Goal: Task Accomplishment & Management: Contribute content

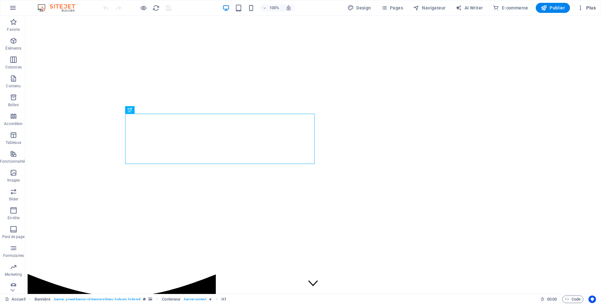
click at [584, 11] on icon "button" at bounding box center [580, 8] width 6 height 6
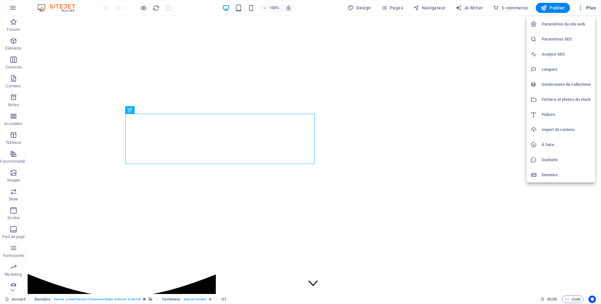
click at [573, 84] on h6 "Gestionnaire de collections" at bounding box center [567, 85] width 50 height 8
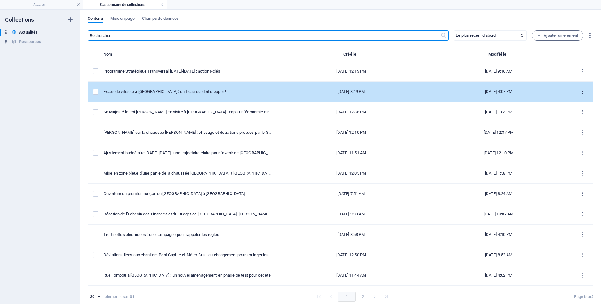
click at [0, 0] on button "items list" at bounding box center [0, 0] width 0 height 0
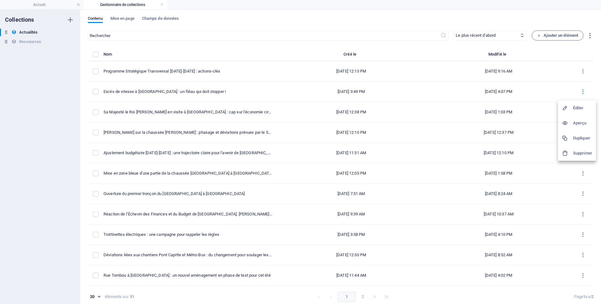
click at [575, 137] on h6 "Dupliquer" at bounding box center [582, 138] width 19 height 8
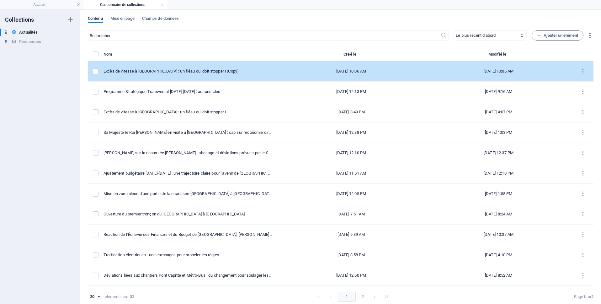
click at [256, 72] on td "Excès de vitesse à [GEOGRAPHIC_DATA] : un fléau qui doit stopper ! (Copy)" at bounding box center [190, 71] width 174 height 20
select select "Mobilité"
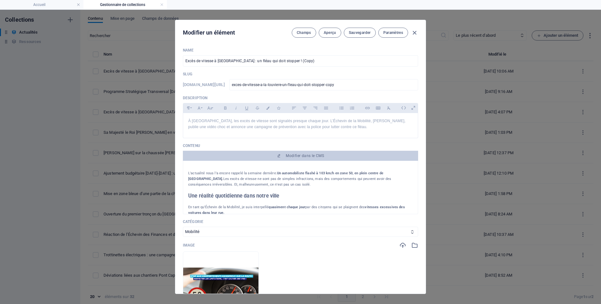
click at [334, 54] on div "Name Excès de vitesse à [GEOGRAPHIC_DATA] : un fléau qui doit stopper ! (Copy) ​" at bounding box center [300, 57] width 235 height 19
click at [333, 60] on input "Excès de vitesse à [GEOGRAPHIC_DATA] : un fléau qui doit stopper ! (Copy)" at bounding box center [300, 60] width 235 height 11
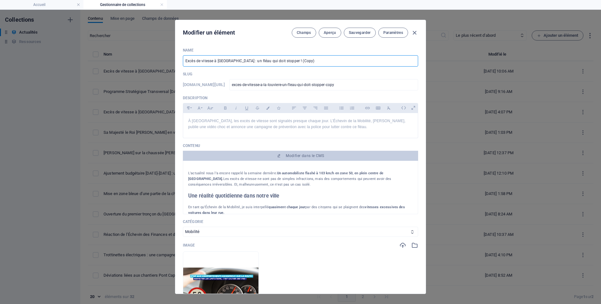
paste input "Interview de rentrée avec [PERSON_NAME]"
type input "Interview de rentrée avec [PERSON_NAME]"
type input "interview-de-rentree-avec-[PERSON_NAME]"
type input "Interview de rentrée avec [PERSON_NAME]"
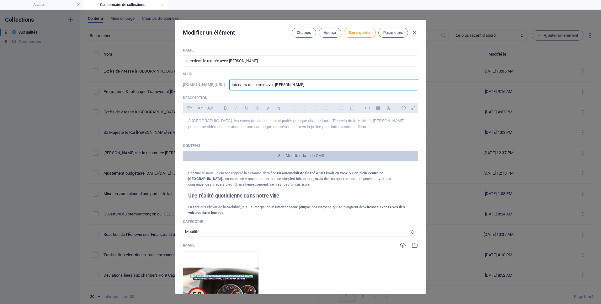
drag, startPoint x: 275, startPoint y: 85, endPoint x: 283, endPoint y: 85, distance: 7.5
click at [283, 85] on input "interview-de-rentree-avec-[PERSON_NAME]" at bounding box center [323, 84] width 189 height 11
type input "interview-de-rentree--[PERSON_NAME]"
type input "interview-de-rentree-[PERSON_NAME]"
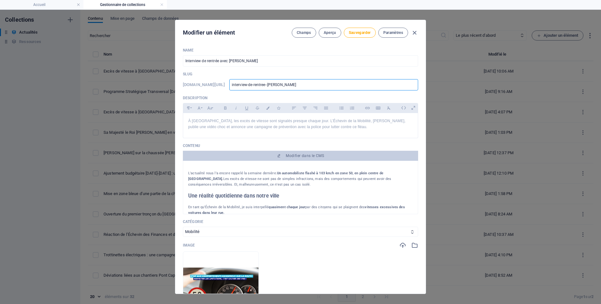
type input "interview-de-rentree-[PERSON_NAME]"
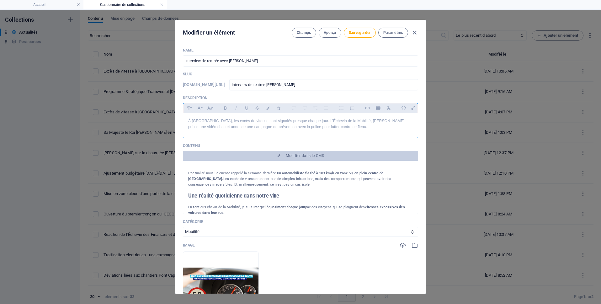
click at [289, 129] on p "À [GEOGRAPHIC_DATA], les excès de vitesse sont signalés presque chaque jour. L’…" at bounding box center [300, 124] width 225 height 12
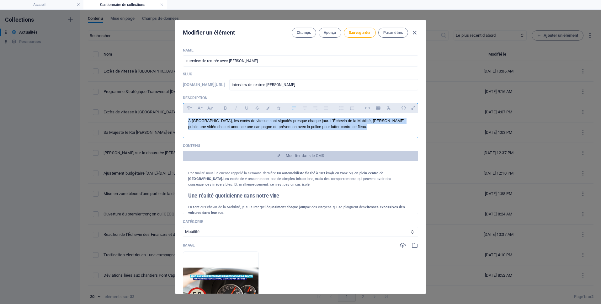
click at [289, 129] on p "À [GEOGRAPHIC_DATA], les excès de vitesse sont signalés presque chaque jour. L’…" at bounding box center [300, 124] width 225 height 12
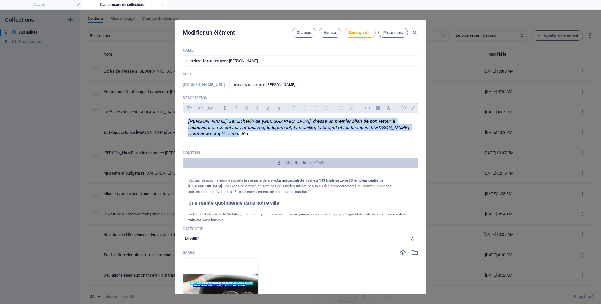
drag, startPoint x: 268, startPoint y: 133, endPoint x: 112, endPoint y: 119, distance: 156.8
click at [112, 119] on div "Modifier un élément Champs Aperçu Sauvegarder Paramètres Name Interview de rent…" at bounding box center [300, 157] width 601 height 294
click at [188, 109] on icon "button" at bounding box center [188, 107] width 3 height 3
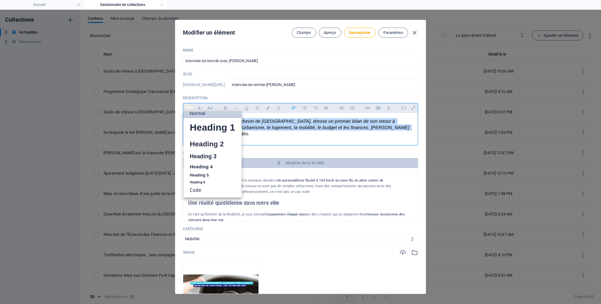
scroll to position [5, 0]
click at [193, 114] on link "Normal" at bounding box center [212, 113] width 58 height 9
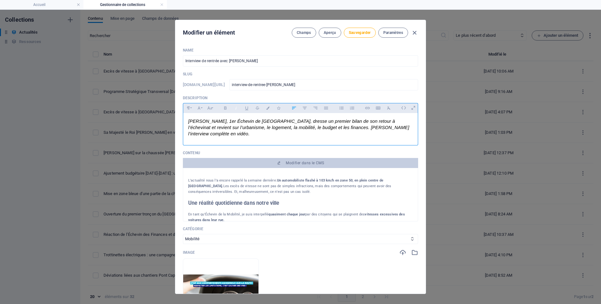
click at [233, 108] on icon "button" at bounding box center [235, 108] width 5 height 8
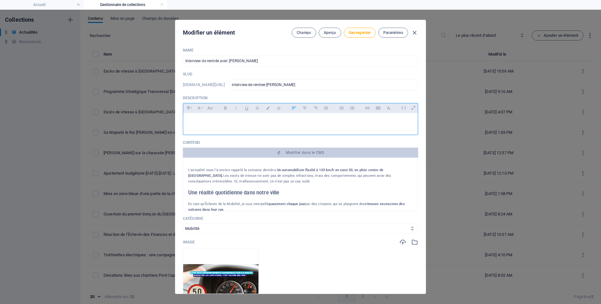
click at [251, 116] on div "​" at bounding box center [300, 122] width 235 height 19
click at [246, 124] on div "​" at bounding box center [300, 122] width 235 height 19
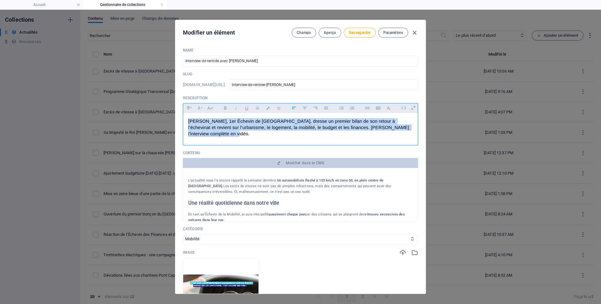
drag, startPoint x: 230, startPoint y: 137, endPoint x: 155, endPoint y: 96, distance: 85.7
click at [58, 98] on div "Modifier un élément Champs Aperçu Sauvegarder Paramètres Name Interview de rent…" at bounding box center [300, 157] width 601 height 294
click at [189, 109] on icon "button" at bounding box center [188, 108] width 5 height 8
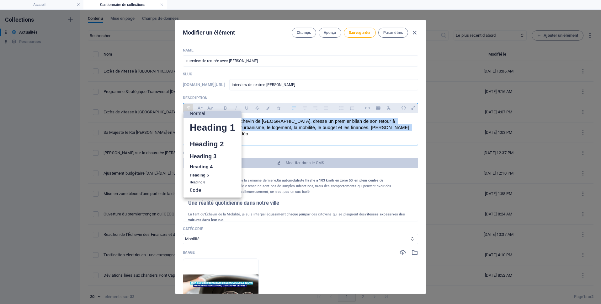
click at [195, 116] on link "Normal" at bounding box center [212, 113] width 58 height 9
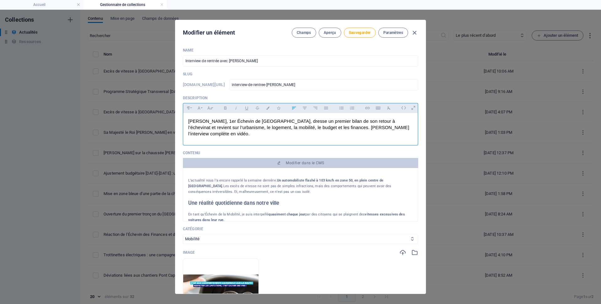
click at [227, 139] on div "[PERSON_NAME], 1er Échevin de [GEOGRAPHIC_DATA], dresse un premier bilan de son…" at bounding box center [300, 127] width 235 height 29
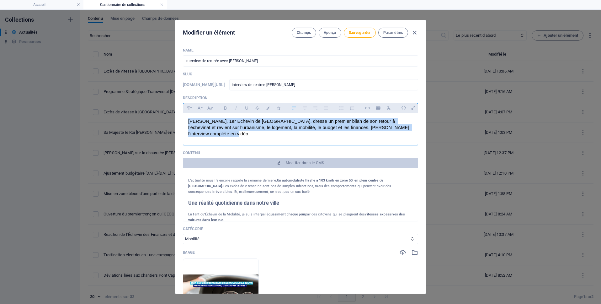
click at [227, 139] on div "[PERSON_NAME], 1er Échevin de [GEOGRAPHIC_DATA], dresse un premier bilan de son…" at bounding box center [300, 127] width 235 height 29
click at [207, 110] on icon "button" at bounding box center [209, 108] width 5 height 8
click at [199, 111] on icon "button" at bounding box center [198, 108] width 5 height 8
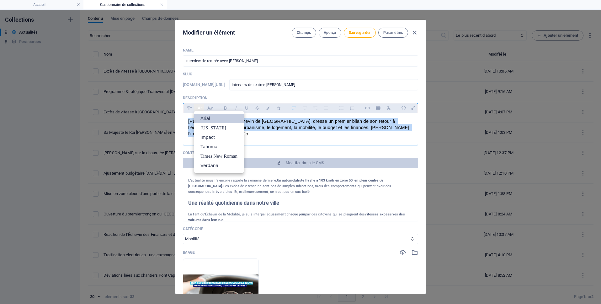
scroll to position [0, 0]
click at [267, 120] on span "[PERSON_NAME], 1er Échevin de [GEOGRAPHIC_DATA], dresse un premier bilan de son…" at bounding box center [299, 128] width 222 height 18
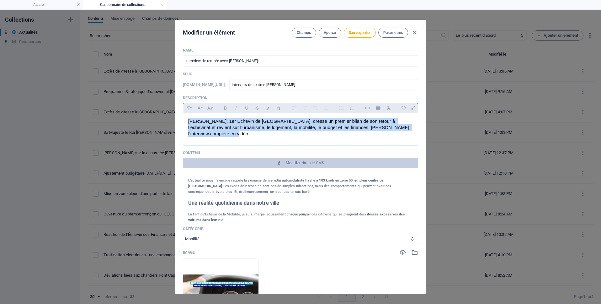
drag, startPoint x: 252, startPoint y: 135, endPoint x: 167, endPoint y: 120, distance: 87.1
click at [167, 120] on div "Modifier un élément Champs Aperçu Sauvegarder Paramètres Name Interview de rent…" at bounding box center [300, 157] width 601 height 294
click at [188, 109] on icon "button" at bounding box center [188, 107] width 3 height 3
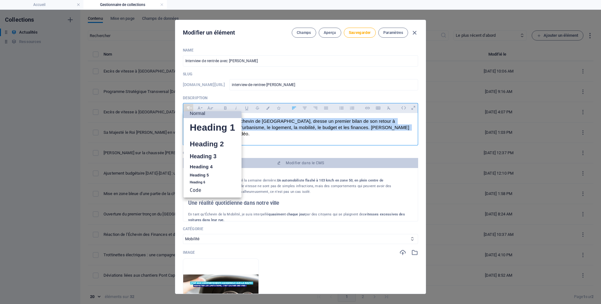
click at [198, 113] on link "Normal" at bounding box center [212, 113] width 58 height 9
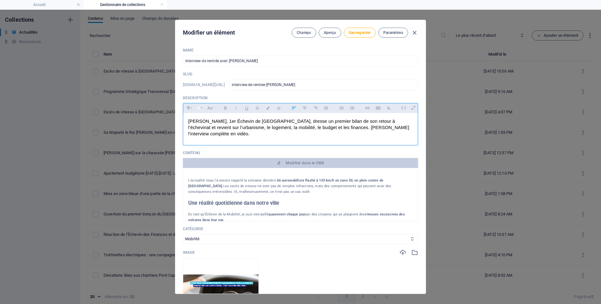
click at [200, 106] on icon "button" at bounding box center [198, 108] width 5 height 8
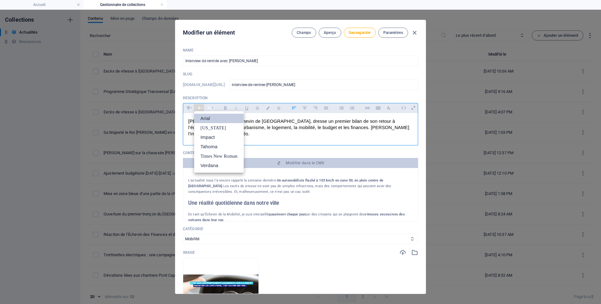
click at [211, 108] on button "Font Size" at bounding box center [209, 108] width 10 height 8
drag, startPoint x: 211, startPoint y: 116, endPoint x: 207, endPoint y: 117, distance: 3.6
click at [211, 116] on link "8" at bounding box center [216, 118] width 23 height 9
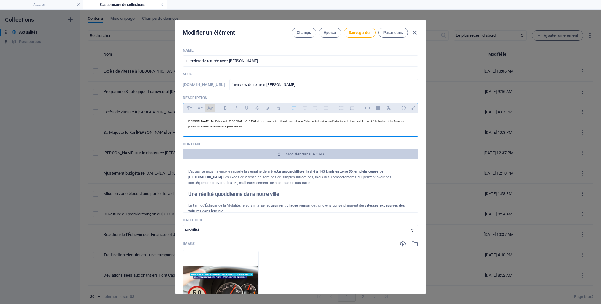
drag, startPoint x: 209, startPoint y: 105, endPoint x: 214, endPoint y: 104, distance: 5.4
click at [209, 105] on icon "button" at bounding box center [209, 108] width 5 height 8
click at [217, 132] on link "10" at bounding box center [216, 129] width 23 height 9
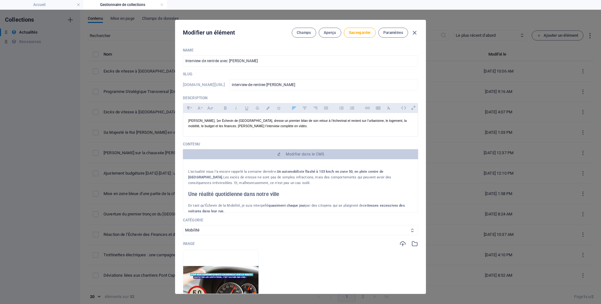
click at [222, 102] on div "Description Paragraph Format Normal Heading 1 Heading 2 Heading 3 Heading 4 Hea…" at bounding box center [300, 115] width 235 height 41
click at [213, 108] on button "Font Size" at bounding box center [209, 108] width 10 height 8
click at [278, 134] on div at bounding box center [300, 134] width 235 height 3
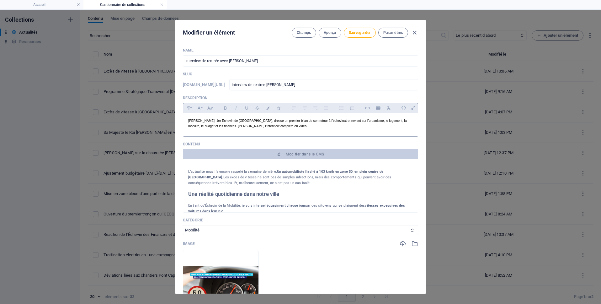
click at [278, 134] on div at bounding box center [300, 134] width 235 height 3
click at [278, 129] on div "[PERSON_NAME], 1er Échevin de [GEOGRAPHIC_DATA], dresse un premier bilan de son…" at bounding box center [300, 123] width 235 height 20
click at [211, 107] on button "Font Size" at bounding box center [209, 108] width 10 height 8
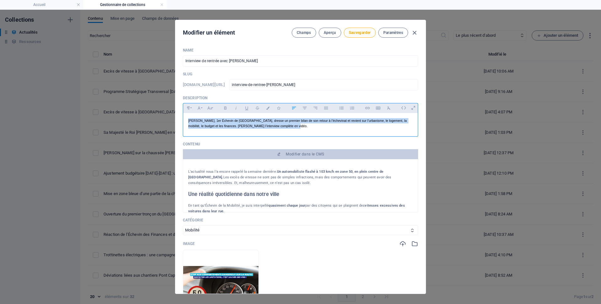
scroll to position [26, 0]
drag, startPoint x: 217, startPoint y: 133, endPoint x: 221, endPoint y: 131, distance: 3.7
click at [217, 133] on link "12" at bounding box center [216, 129] width 23 height 9
click at [244, 141] on p "Contenu" at bounding box center [300, 143] width 235 height 5
drag, startPoint x: 221, startPoint y: 126, endPoint x: 212, endPoint y: 125, distance: 8.5
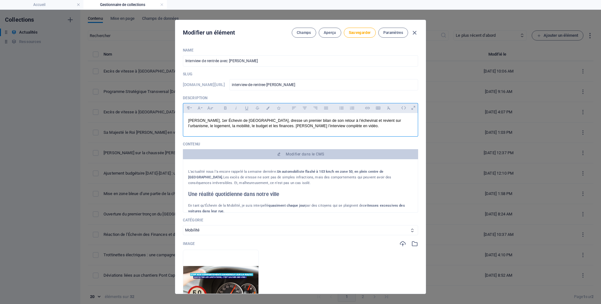
click at [220, 126] on span "[PERSON_NAME], 1er Échevin de [GEOGRAPHIC_DATA], dresse un premier bilan de son…" at bounding box center [295, 123] width 214 height 10
click at [354, 25] on div "Modifier un élément Champs Aperçu Sauvegarder Paramètres" at bounding box center [300, 31] width 250 height 23
click at [349, 33] on span "Sauvegarder" at bounding box center [360, 32] width 22 height 5
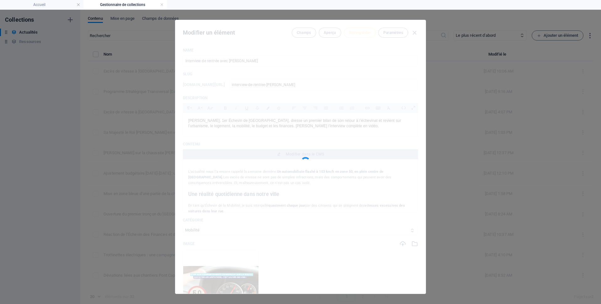
type input "interview-de-rentree-[PERSON_NAME]"
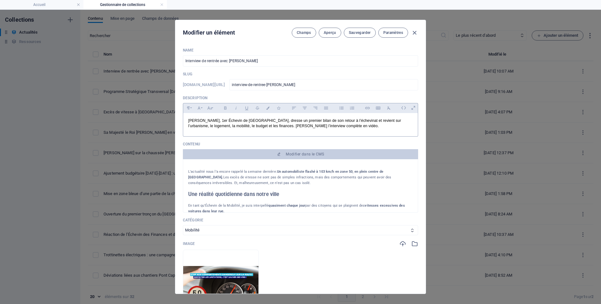
click at [370, 124] on p "[PERSON_NAME], 1er Échevin de [GEOGRAPHIC_DATA], dresse un premier bilan de son…" at bounding box center [300, 123] width 225 height 10
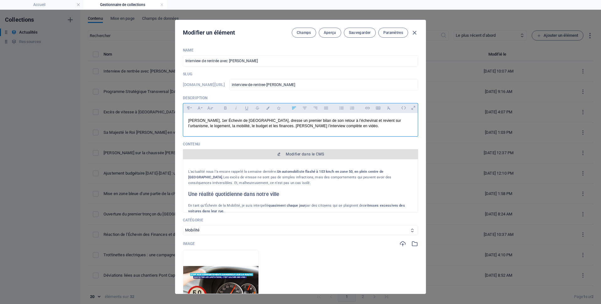
click at [290, 152] on span "Modifier dans le CMS" at bounding box center [305, 153] width 38 height 5
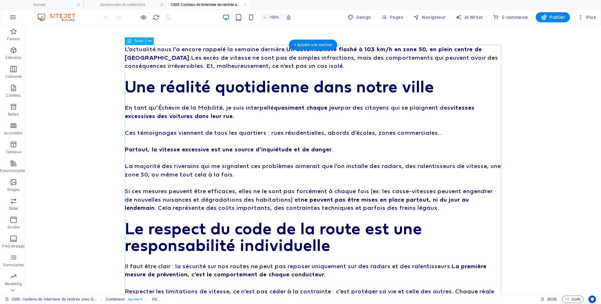
scroll to position [0, 0]
click at [290, 97] on div "L’actualité nous l’a encore rappelé la semaine dernière. Un automobiliste flash…" at bounding box center [313, 203] width 376 height 317
drag, startPoint x: 290, startPoint y: 97, endPoint x: 181, endPoint y: 97, distance: 109.1
click at [290, 97] on div "L’actualité nous l’a encore rappelé la semaine dernière. Un automobiliste flash…" at bounding box center [313, 203] width 376 height 317
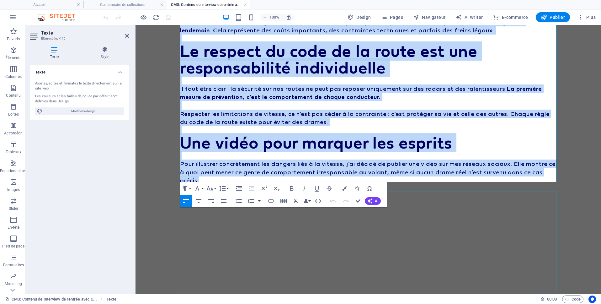
drag, startPoint x: 180, startPoint y: 73, endPoint x: 402, endPoint y: 224, distance: 268.4
click at [402, 224] on div "L’actualité nous l’a encore rappelé la semaine dernière. Un automobiliste flash…" at bounding box center [368, 146] width 376 height 617
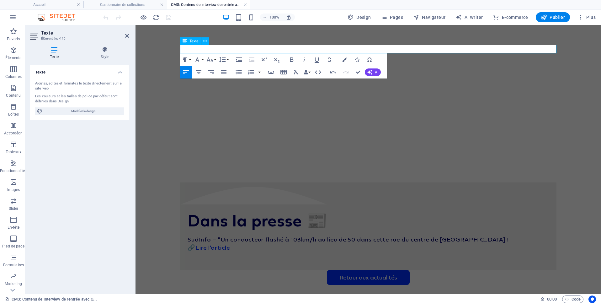
click at [278, 49] on p at bounding box center [368, 49] width 376 height 8
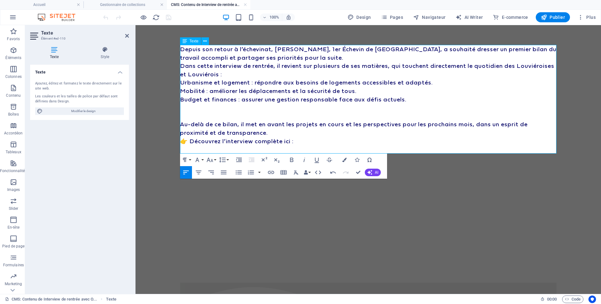
scroll to position [4918, 0]
click at [445, 77] on p "Dans cette interview de rentrée, il revient sur plusieurs de ses matières, qui …" at bounding box center [368, 69] width 376 height 17
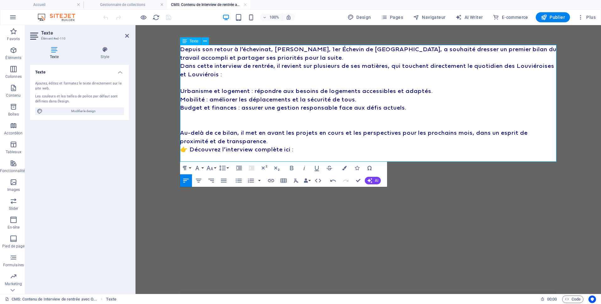
click at [442, 93] on p "Urbanisme et logement : répondre aux besoins de logements accessibles et adapté…" at bounding box center [368, 91] width 376 height 8
click at [219, 125] on p at bounding box center [368, 124] width 376 height 8
click at [183, 131] on p "Au-delà de ce bilan, il met en avant les projets en cours et les perspectives p…" at bounding box center [368, 136] width 376 height 17
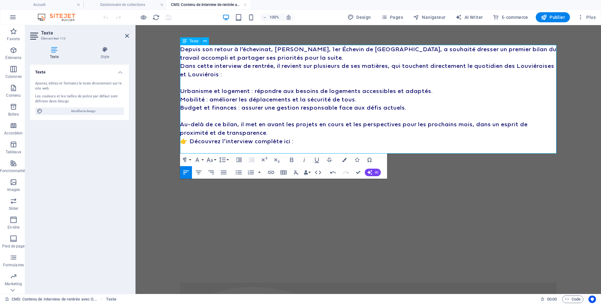
click at [331, 58] on p "Depuis son retour à l’échevinat, [PERSON_NAME], 1er Échevin de [GEOGRAPHIC_DATA…" at bounding box center [368, 53] width 376 height 17
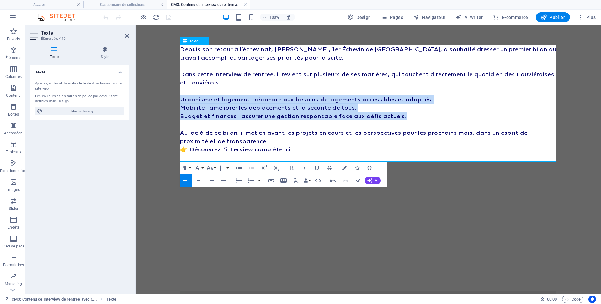
drag, startPoint x: 181, startPoint y: 99, endPoint x: 448, endPoint y: 116, distance: 267.7
click at [448, 116] on div "Depuis son retour à l’échevinat, [PERSON_NAME], 1er Échevin de [GEOGRAPHIC_DATA…" at bounding box center [368, 103] width 376 height 117
drag, startPoint x: 238, startPoint y: 182, endPoint x: 243, endPoint y: 183, distance: 4.8
click at [238, 182] on icon "button" at bounding box center [239, 181] width 8 height 8
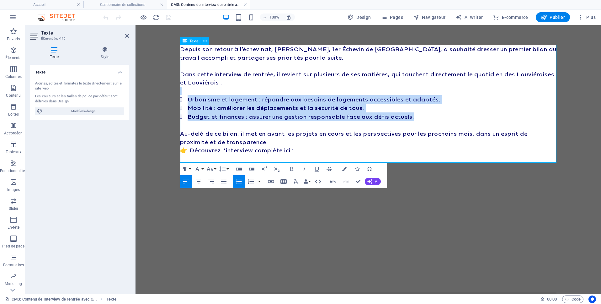
click at [234, 99] on li "Urbanisme et logement : répondre aux besoins de logements accessibles et adapté…" at bounding box center [372, 99] width 369 height 9
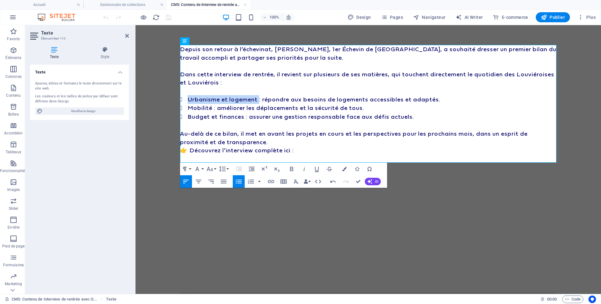
drag, startPoint x: 260, startPoint y: 98, endPoint x: 176, endPoint y: 101, distance: 83.5
click at [176, 101] on div "Depuis son retour à l’échevinat, [PERSON_NAME], 1er Échevin de [GEOGRAPHIC_DATA…" at bounding box center [367, 236] width 391 height 423
click at [188, 103] on li "Mobilité : améliorer les déplacements et la sécurité de tous." at bounding box center [372, 107] width 369 height 9
drag, startPoint x: 185, startPoint y: 107, endPoint x: 211, endPoint y: 107, distance: 25.7
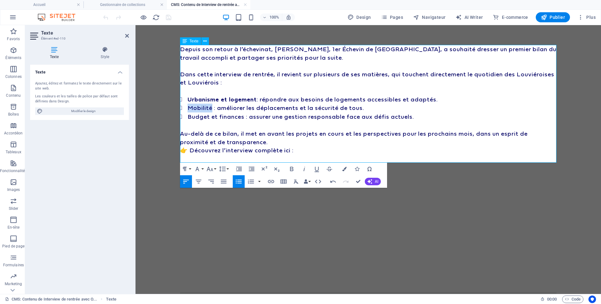
click at [211, 107] on li "Mobilité : améliorer les déplacements et la sécurité de tous." at bounding box center [372, 107] width 369 height 9
drag, startPoint x: 213, startPoint y: 107, endPoint x: 216, endPoint y: 111, distance: 5.0
click at [213, 108] on li "Mobilité : améliorer les déplacements et la sécurité de tous." at bounding box center [372, 107] width 369 height 9
drag, startPoint x: 245, startPoint y: 117, endPoint x: 185, endPoint y: 118, distance: 59.6
click at [188, 118] on li "Budget et finances : assurer une gestion responsable face aux défis actuels." at bounding box center [372, 116] width 369 height 9
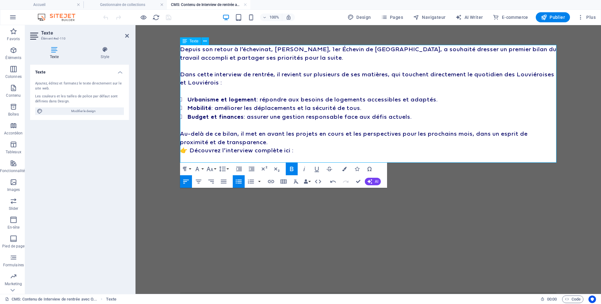
click at [211, 119] on strong "Budget et finances" at bounding box center [216, 116] width 56 height 7
click at [210, 135] on p "Au-delà de ce bilan, il met en avant les projets en cours et les perspectives p…" at bounding box center [368, 137] width 376 height 17
click at [287, 142] on p "Au-delà de ce bilan, il met en avant les projets en cours et les perspectives p…" at bounding box center [368, 137] width 376 height 17
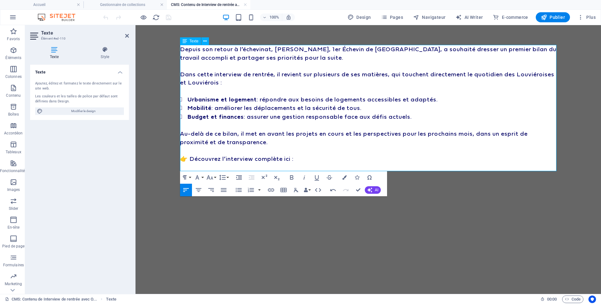
click at [208, 165] on p at bounding box center [368, 166] width 376 height 8
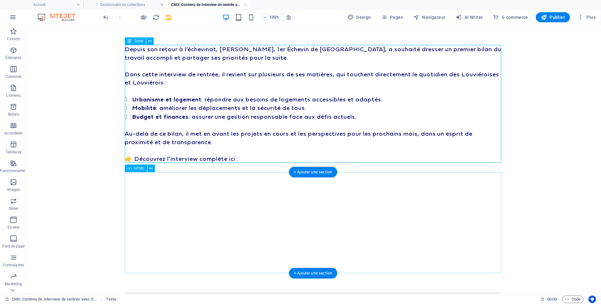
click at [296, 194] on div at bounding box center [313, 222] width 376 height 101
click at [214, 204] on div at bounding box center [313, 222] width 376 height 101
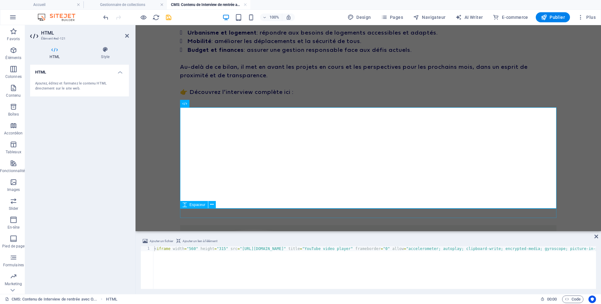
scroll to position [67, 0]
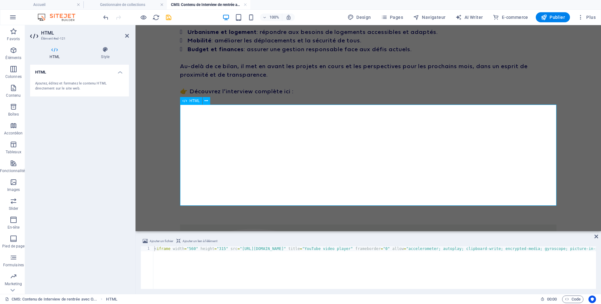
click at [256, 148] on div at bounding box center [368, 154] width 376 height 101
click at [239, 251] on div "< iframe width = "560" height = "315" src = "[URL][DOMAIN_NAME]" title = "YouTu…" at bounding box center [535, 271] width 764 height 51
click at [239, 251] on div "< iframe width = "560" height = "315" src = "[URL][DOMAIN_NAME]" title = "YouTu…" at bounding box center [214, 271] width 764 height 51
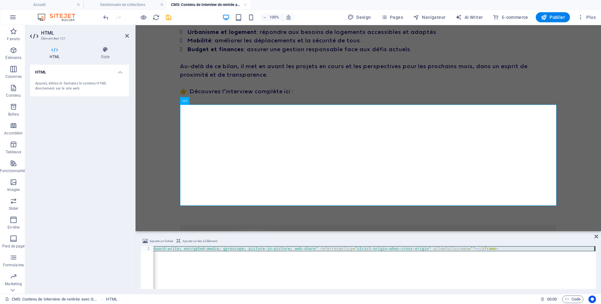
click at [239, 251] on div "< iframe width = "560" height = "315" src = "[URL][DOMAIN_NAME]" title = "YouTu…" at bounding box center [214, 271] width 764 height 51
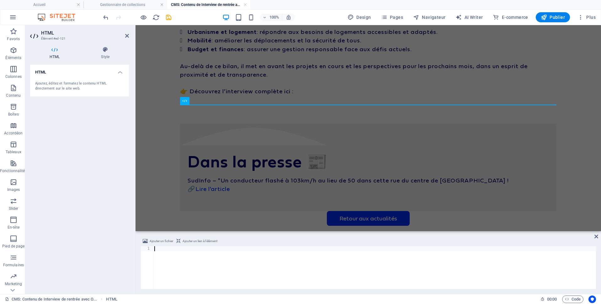
paste textarea "<iframe width="560" height="315" src="[URL][DOMAIN_NAME]" title="YouTube video …"
type textarea "<iframe width="560" height="315" src="[URL][DOMAIN_NAME]" title="YouTube video …"
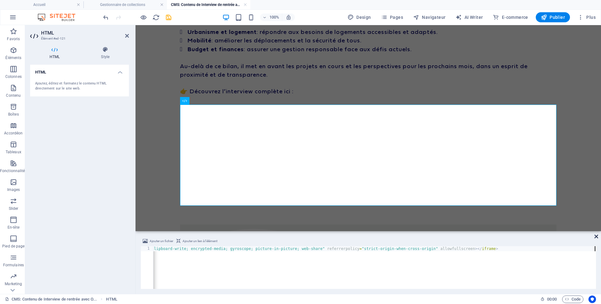
drag, startPoint x: 571, startPoint y: 209, endPoint x: 597, endPoint y: 236, distance: 36.6
click at [597, 236] on icon at bounding box center [596, 236] width 4 height 5
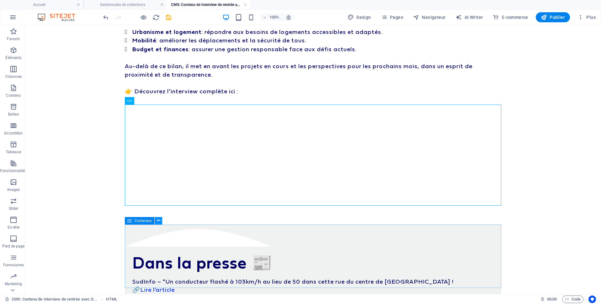
click at [159, 221] on icon at bounding box center [158, 220] width 3 height 7
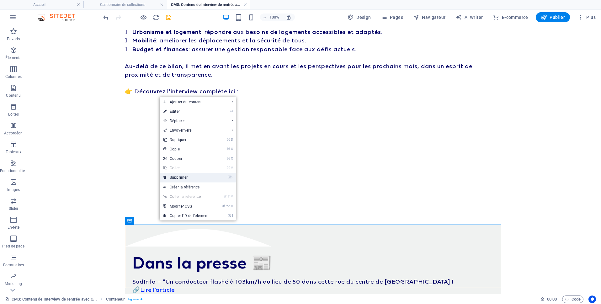
click at [196, 178] on link "⌦ Supprimer" at bounding box center [186, 176] width 53 height 9
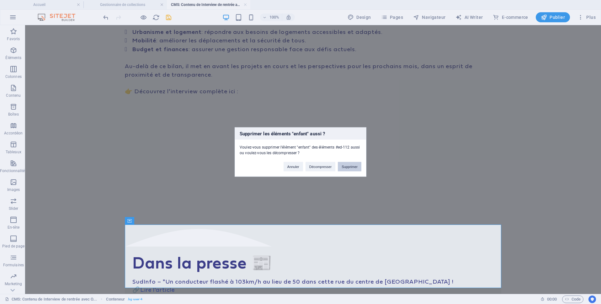
click at [346, 164] on button "Supprimer" at bounding box center [350, 166] width 24 height 9
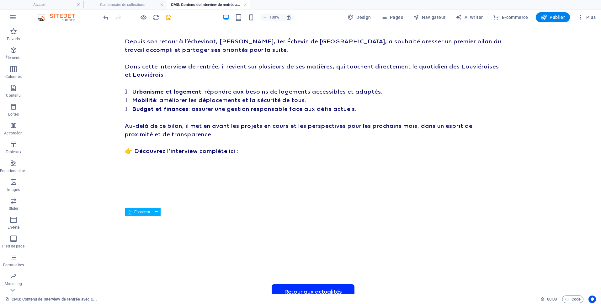
scroll to position [0, 0]
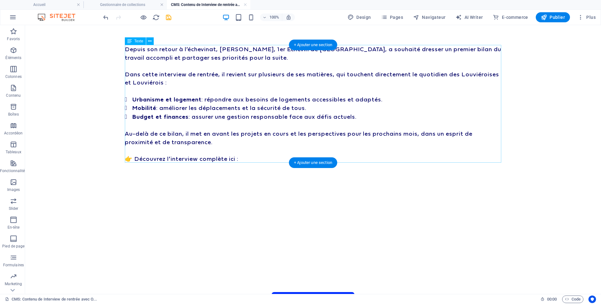
click at [249, 155] on div "Depuis son retour à l’échevinat, [PERSON_NAME], 1er Échevin de [GEOGRAPHIC_DATA…" at bounding box center [313, 104] width 376 height 118
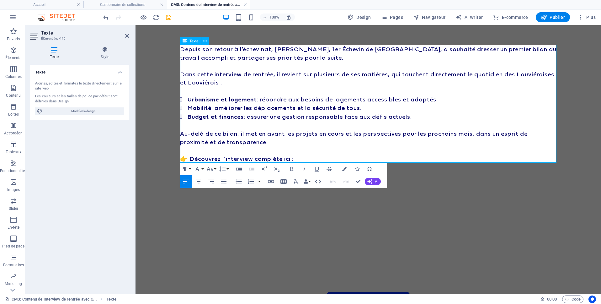
drag, startPoint x: 185, startPoint y: 157, endPoint x: 188, endPoint y: 154, distance: 3.6
click at [186, 156] on p "👉 Découvrez l’interview complète ici :" at bounding box center [368, 158] width 376 height 8
drag, startPoint x: 358, startPoint y: 182, endPoint x: 320, endPoint y: 161, distance: 43.2
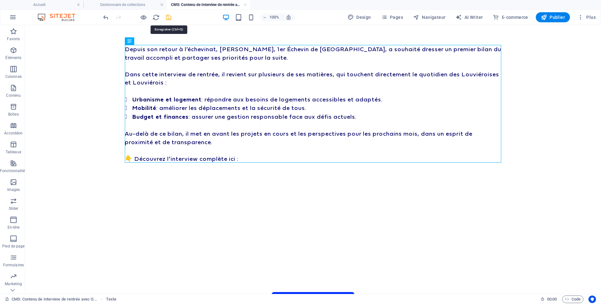
click at [165, 19] on icon "save" at bounding box center [168, 17] width 7 height 7
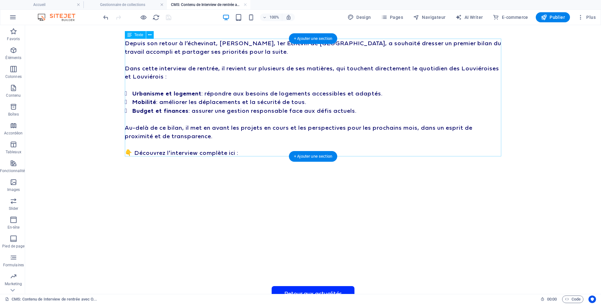
scroll to position [6, 0]
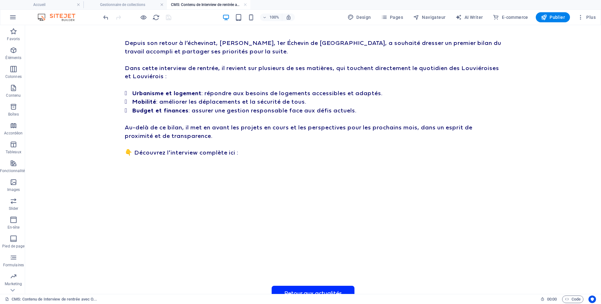
click at [247, 5] on link at bounding box center [245, 5] width 4 height 6
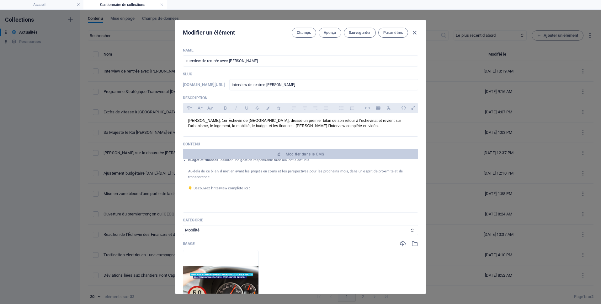
scroll to position [57, 0]
click at [218, 233] on select "Urbanisme Logement Cultes Emploi Finances Mobilité Général [GEOGRAPHIC_DATA]" at bounding box center [300, 230] width 235 height 10
select select "[GEOGRAPHIC_DATA]"
click at [183, 225] on select "Urbanisme Logement Cultes Emploi Finances Mobilité Général [GEOGRAPHIC_DATA]" at bounding box center [300, 230] width 235 height 10
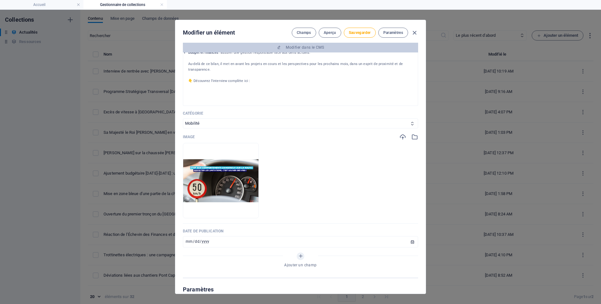
scroll to position [109, 0]
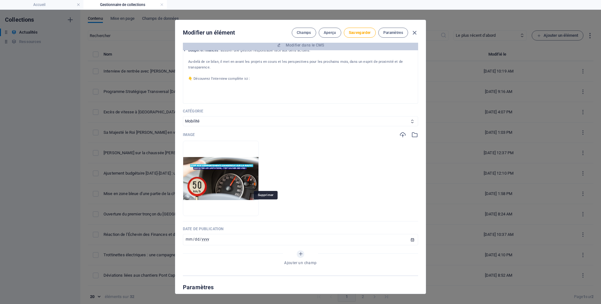
click at [240, 204] on icon "button" at bounding box center [237, 206] width 5 height 5
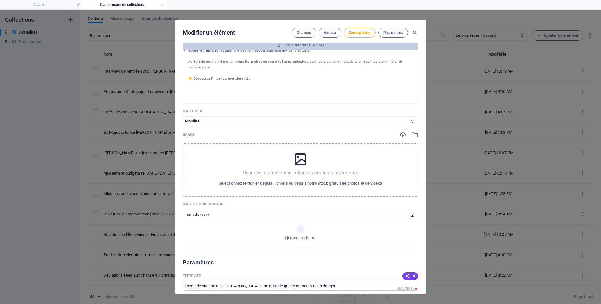
scroll to position [111, 0]
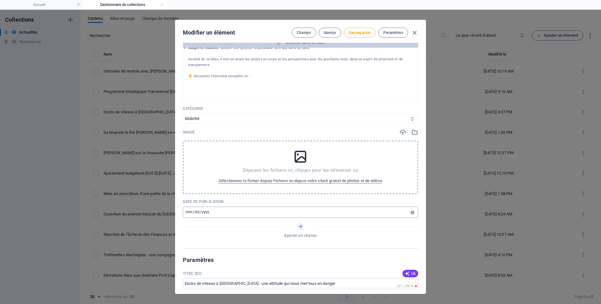
click at [410, 214] on input "[DATE]" at bounding box center [300, 211] width 235 height 11
type input "[DATE]"
drag, startPoint x: 224, startPoint y: 222, endPoint x: 211, endPoint y: 224, distance: 12.7
click at [224, 222] on div "Name Interview de rentrée avec [PERSON_NAME] ​ Slug [DOMAIN_NAME][URL] intervie…" at bounding box center [300, 91] width 235 height 311
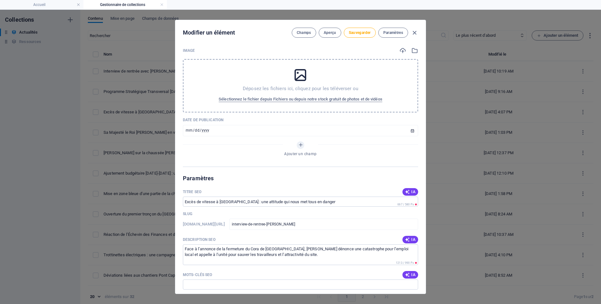
scroll to position [193, 0]
click at [209, 204] on input "Excès de vitesse à [GEOGRAPHIC_DATA] : une attitude qui nous met tous en danger" at bounding box center [300, 201] width 235 height 10
click at [209, 205] on input "Excès de vitesse à [GEOGRAPHIC_DATA] : une attitude qui nous met tous en danger" at bounding box center [300, 201] width 235 height 10
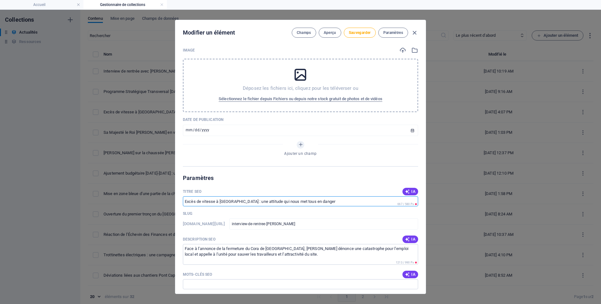
click at [209, 204] on input "Excès de vitesse à [GEOGRAPHIC_DATA] : une attitude qui nous met tous en danger" at bounding box center [300, 201] width 235 height 10
type input "v"
paste input "Interview de rentrée : [PERSON_NAME] dresse son premier bilan à [GEOGRAPHIC_DAT…"
type input "Interview de rentrée : [PERSON_NAME] dresse son premier bilan à [GEOGRAPHIC_DAT…"
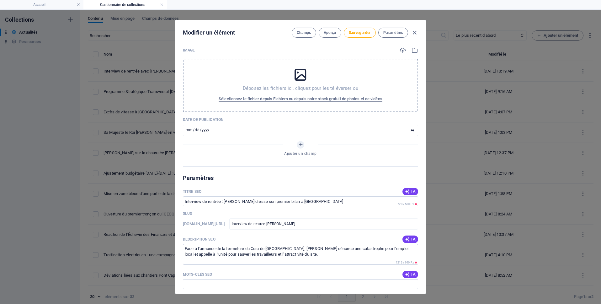
scroll to position [193, 0]
click at [257, 258] on textarea "Face à l’annonce de la fermeture du Cora de [GEOGRAPHIC_DATA], [PERSON_NAME] dé…" at bounding box center [300, 254] width 235 height 20
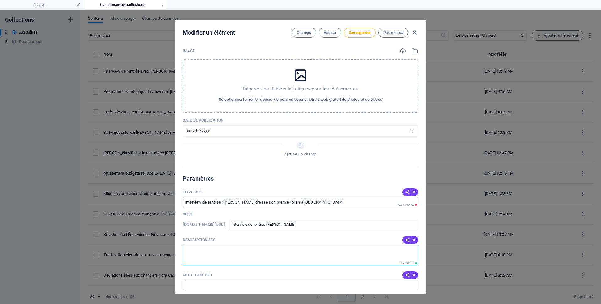
paste textarea "[PERSON_NAME], 1er Échevin de [GEOGRAPHIC_DATA], dresse un premier bilan de son…"
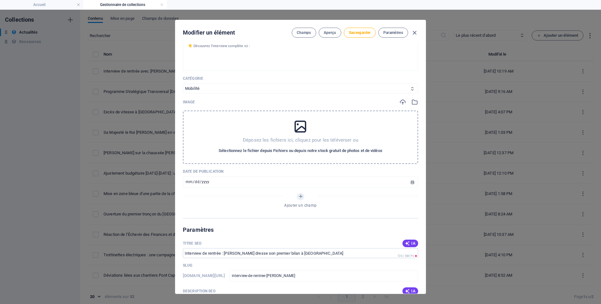
scroll to position [108, 0]
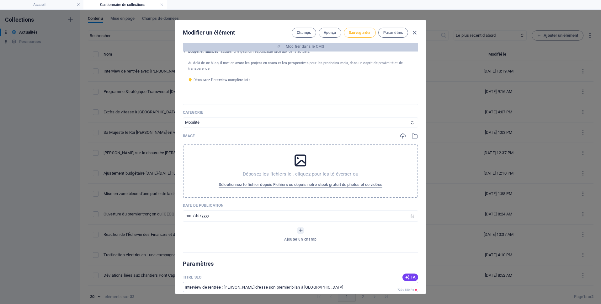
type textarea "[PERSON_NAME], 1er Échevin de [GEOGRAPHIC_DATA], dresse un premier bilan de son…"
click at [345, 33] on button "Sauvegarder" at bounding box center [360, 33] width 32 height 10
click at [299, 167] on icon at bounding box center [301, 160] width 16 height 16
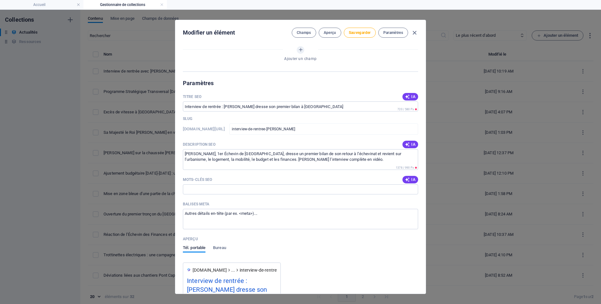
scroll to position [499, 0]
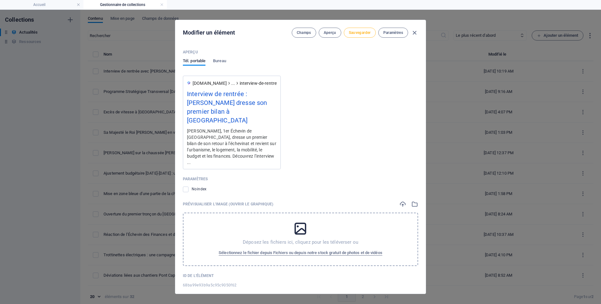
click at [368, 29] on button "Sauvegarder" at bounding box center [360, 33] width 32 height 10
click at [413, 34] on icon "button" at bounding box center [414, 32] width 7 height 7
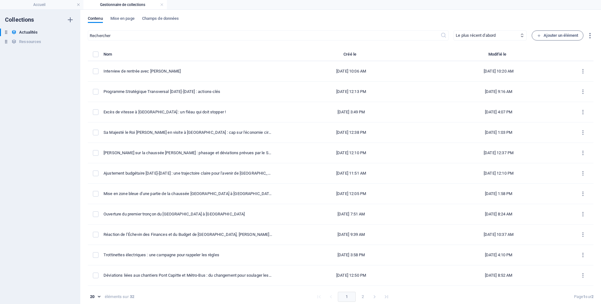
type input "interview-de-rentree-avec-[PERSON_NAME]"
click at [159, 5] on h4 "Gestionnaire de collections" at bounding box center [124, 4] width 83 height 7
click at [161, 6] on link at bounding box center [162, 5] width 4 height 6
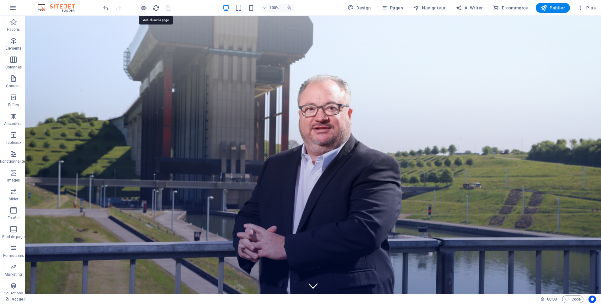
click at [152, 8] on icon "reload" at bounding box center [155, 7] width 7 height 7
click at [154, 8] on icon "reload" at bounding box center [155, 7] width 7 height 7
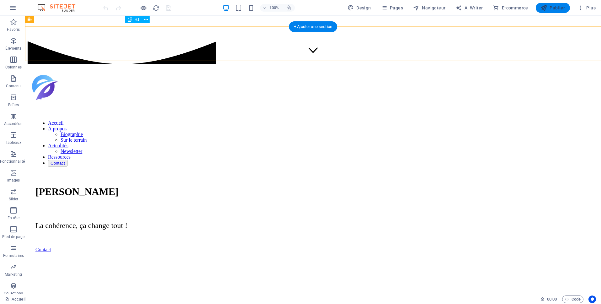
scroll to position [231, 0]
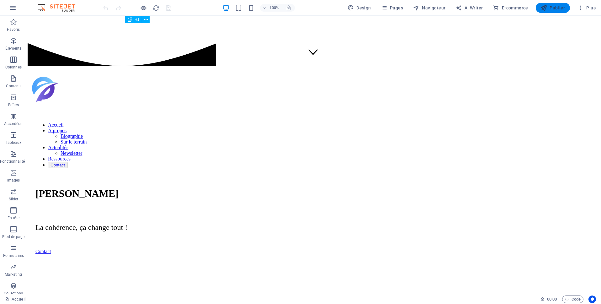
click at [550, 11] on button "Publier" at bounding box center [553, 8] width 34 height 10
